Goal: Information Seeking & Learning: Learn about a topic

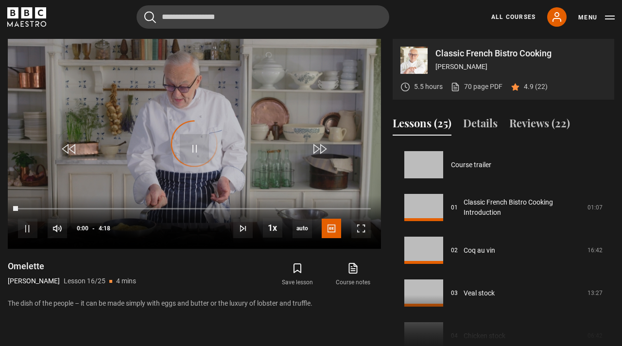
scroll to position [641, 0]
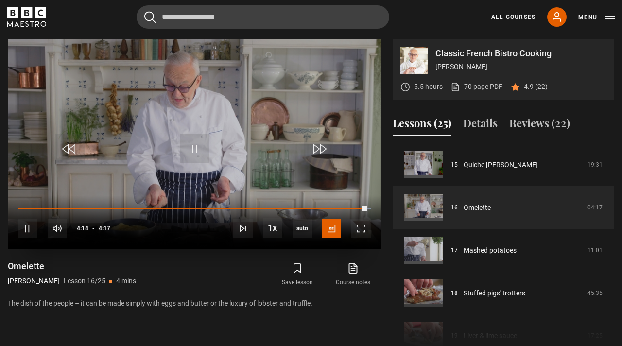
click at [116, 207] on div "10s Skip Back 10 seconds Pause 10s Skip Forward 10 seconds Loaded : 100.00% 1:1…" at bounding box center [194, 222] width 373 height 54
click at [65, 206] on div "10s Skip Back 10 seconds Pause 10s Skip Forward 10 seconds Loaded : 100.00% 0:3…" at bounding box center [194, 222] width 373 height 54
drag, startPoint x: 366, startPoint y: 210, endPoint x: 72, endPoint y: 211, distance: 293.9
click at [72, 211] on div "10s Skip Back 10 seconds Pause 10s Skip Forward 10 seconds Loaded : 0.00% 1:00 …" at bounding box center [194, 222] width 373 height 54
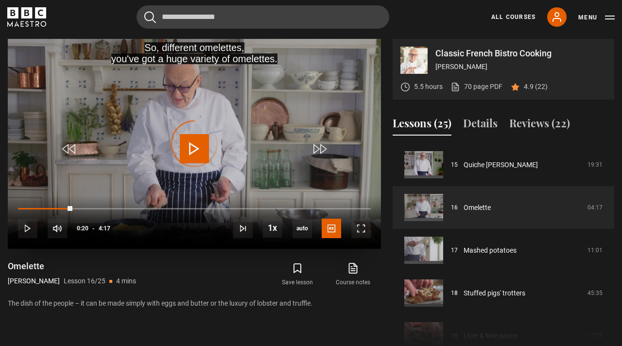
drag, startPoint x: 72, startPoint y: 206, endPoint x: 40, endPoint y: 211, distance: 32.4
click at [39, 211] on div "10s Skip Back 10 seconds Play 10s Skip Forward 10 seconds Loaded : 0.00% 0:18 0…" at bounding box center [194, 222] width 373 height 54
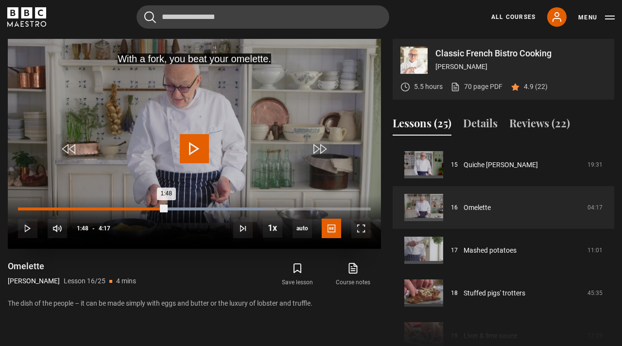
drag, startPoint x: 175, startPoint y: 207, endPoint x: 164, endPoint y: 207, distance: 11.7
click at [164, 207] on div "1:48" at bounding box center [92, 208] width 148 height 3
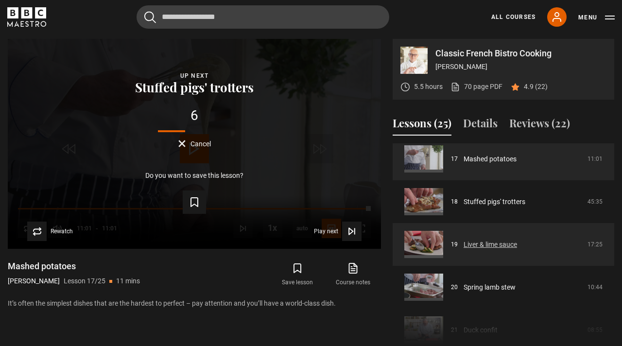
scroll to position [736, 0]
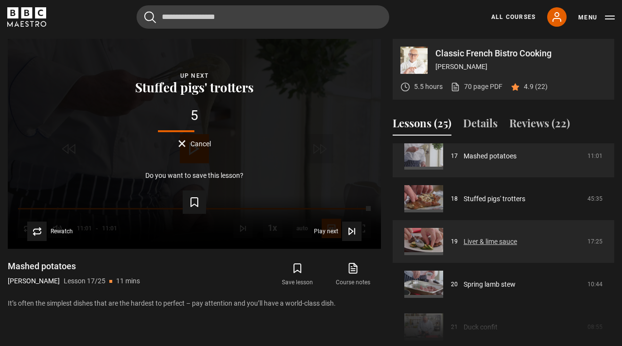
click at [484, 241] on link "Liver & lime sauce" at bounding box center [490, 242] width 53 height 10
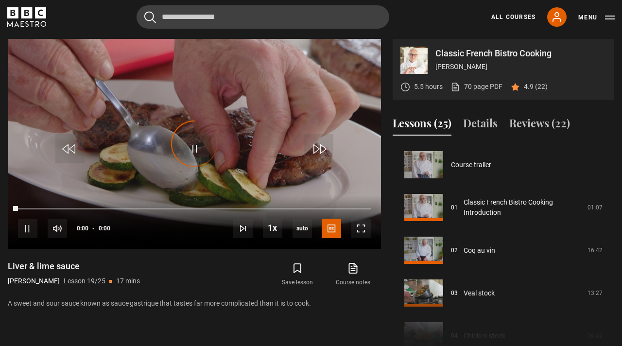
scroll to position [770, 0]
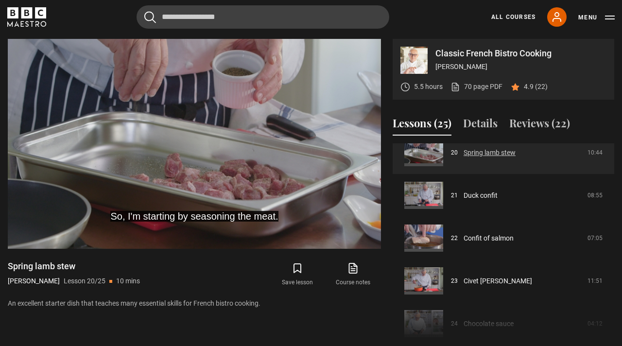
scroll to position [874, 0]
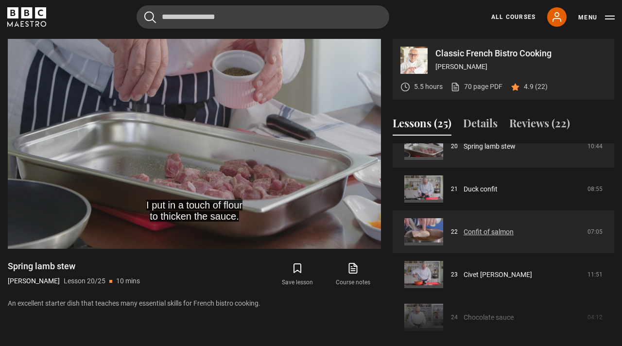
click at [473, 233] on link "Confit of salmon" at bounding box center [489, 232] width 50 height 10
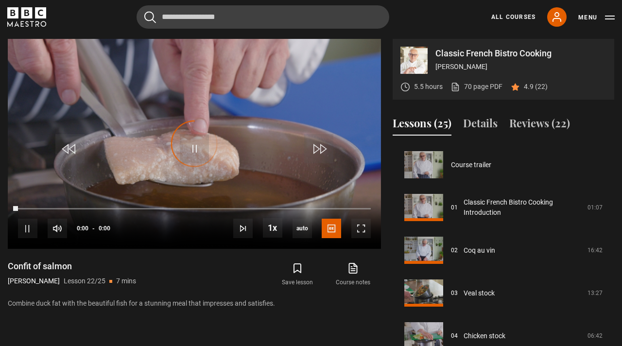
scroll to position [898, 0]
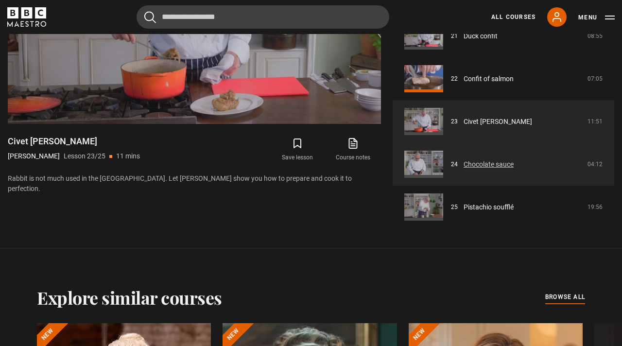
scroll to position [517, 0]
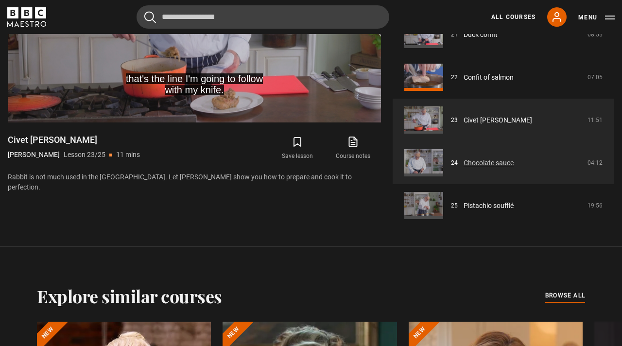
click at [477, 166] on link "Chocolate sauce" at bounding box center [489, 163] width 50 height 10
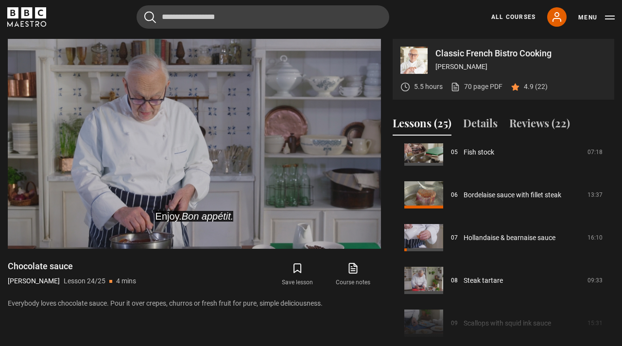
scroll to position [227, 0]
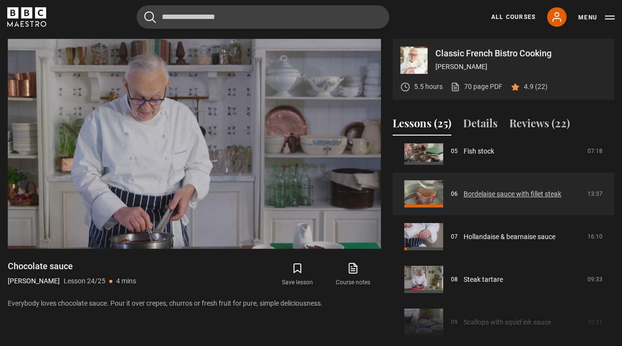
click at [481, 194] on link "Bordelaise sauce with fillet steak" at bounding box center [513, 194] width 98 height 10
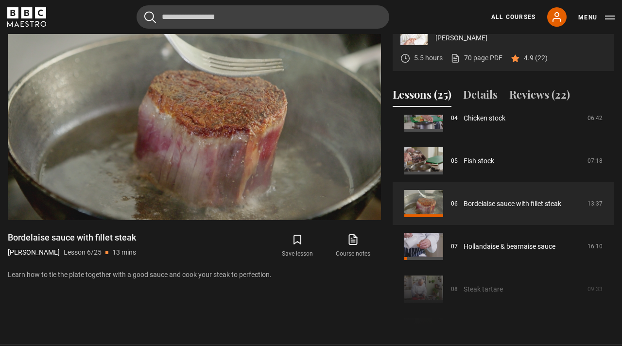
scroll to position [184, 0]
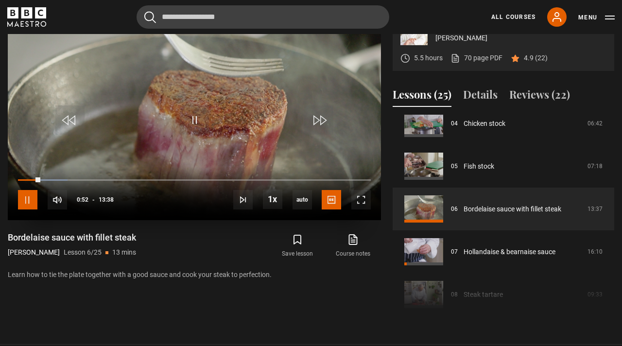
click at [25, 202] on span "Video Player" at bounding box center [27, 199] width 19 height 19
